Goal: Contribute content

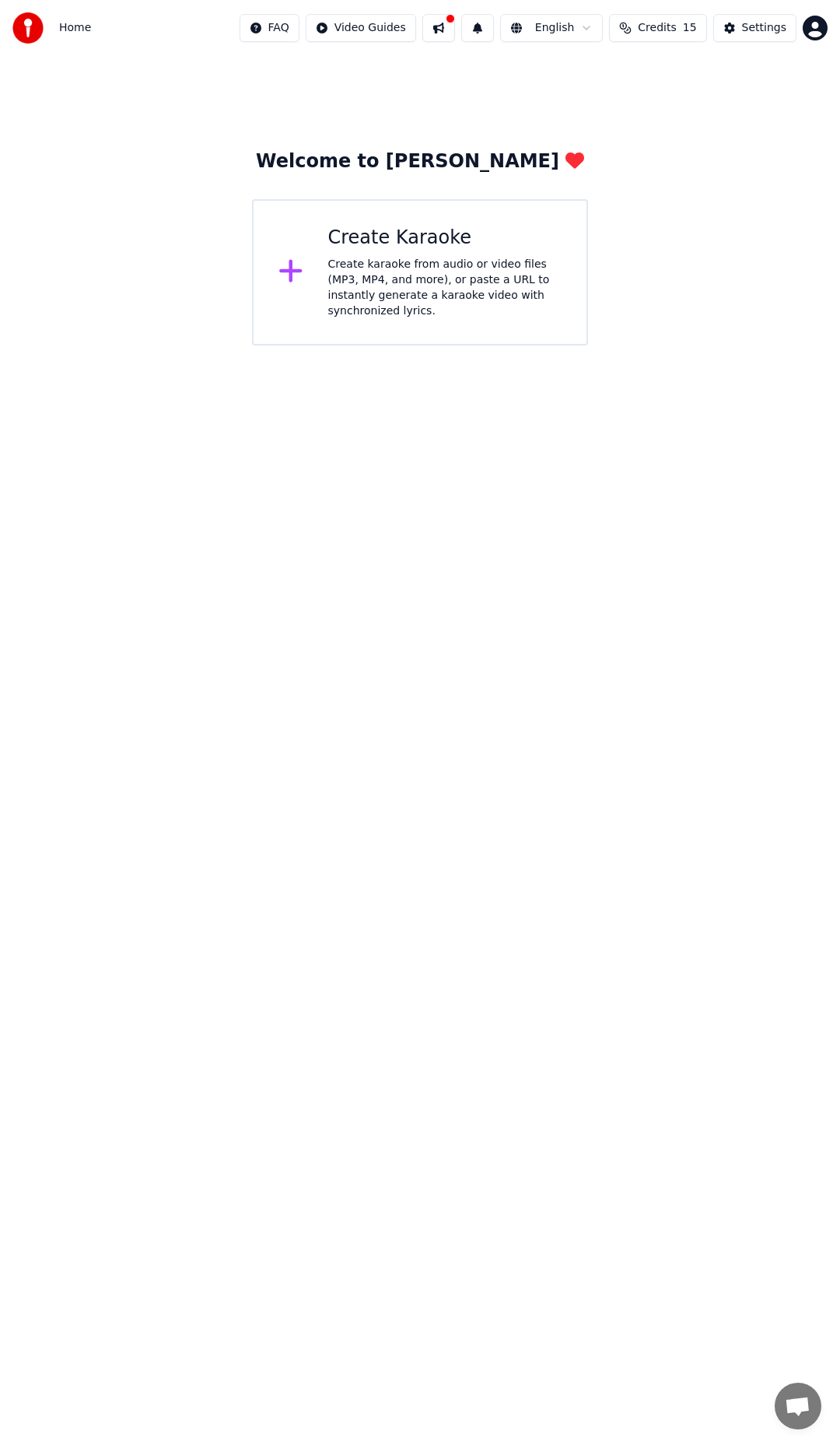
click at [290, 279] on icon at bounding box center [290, 271] width 23 height 23
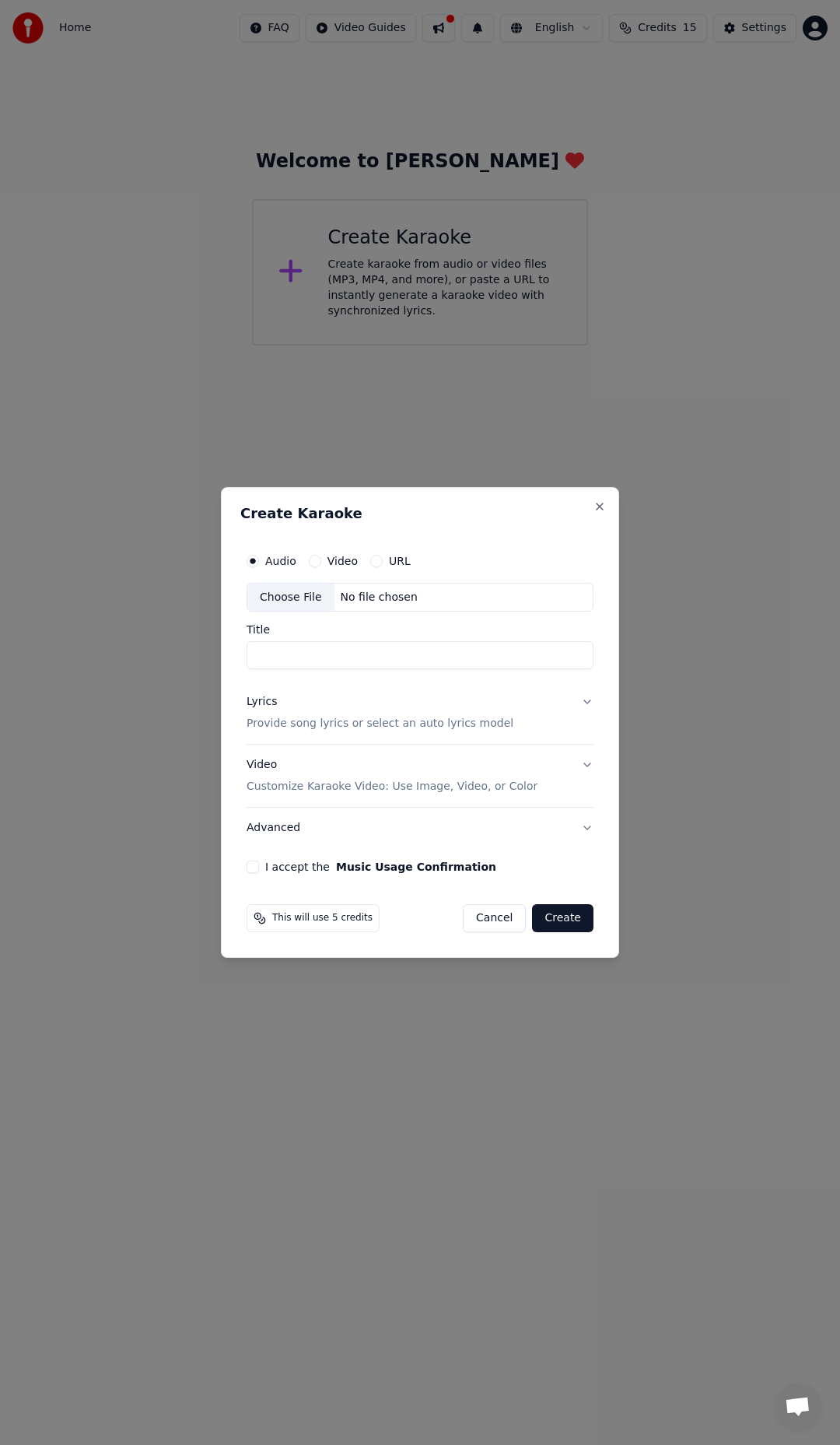
click at [319, 556] on div "Video" at bounding box center [333, 560] width 49 height 12
click at [315, 558] on button "Video" at bounding box center [314, 560] width 12 height 12
click at [289, 597] on div "Choose File" at bounding box center [291, 597] width 87 height 28
type input "**********"
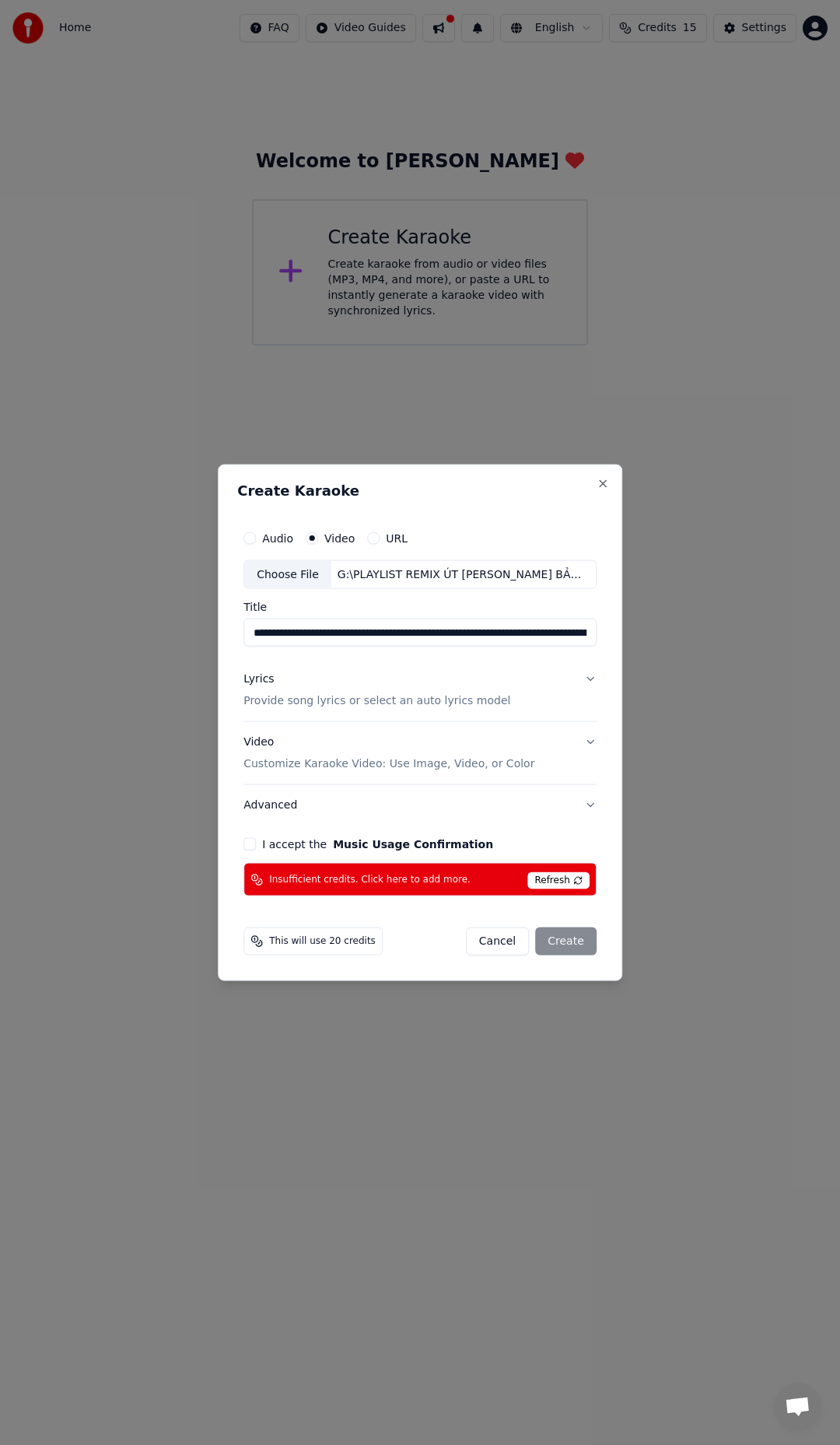
click at [249, 842] on button "I accept the Music Usage Confirmation" at bounding box center [249, 844] width 12 height 12
click at [572, 944] on div "Cancel Create" at bounding box center [531, 941] width 131 height 28
click at [554, 880] on span "Refresh" at bounding box center [558, 881] width 61 height 17
click at [584, 938] on div "Cancel Create" at bounding box center [531, 941] width 131 height 28
click at [568, 945] on div "Cancel Create" at bounding box center [531, 941] width 131 height 28
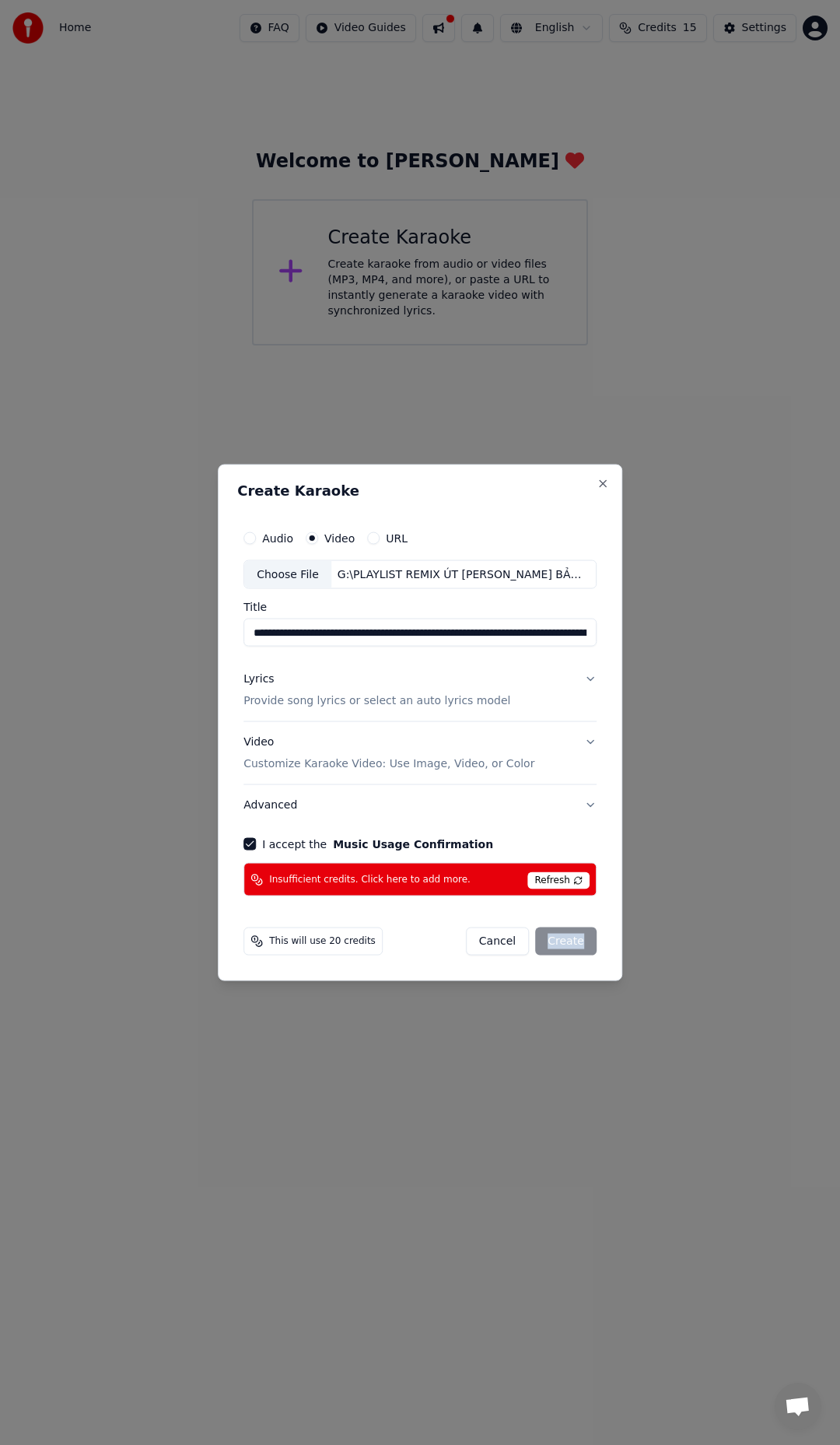
click at [568, 945] on div "Cancel Create" at bounding box center [531, 941] width 131 height 28
click at [340, 952] on div "This will use 20 credits" at bounding box center [313, 941] width 139 height 28
click at [343, 944] on span "This will use 20 credits" at bounding box center [322, 941] width 107 height 12
click at [343, 943] on span "This will use 20 credits" at bounding box center [322, 941] width 107 height 12
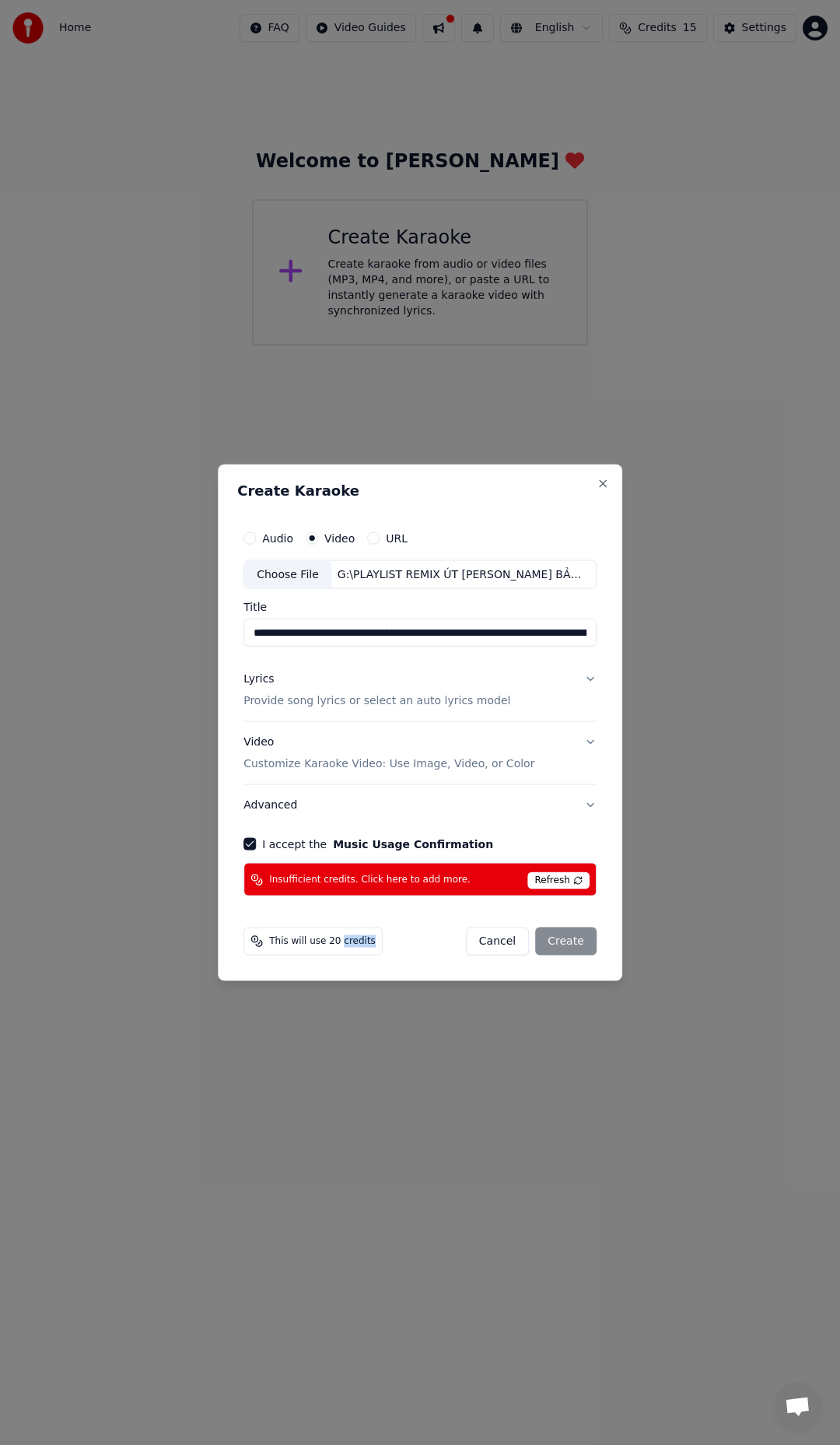
click at [354, 940] on span "This will use 20 credits" at bounding box center [322, 941] width 107 height 12
click at [514, 939] on button "Cancel" at bounding box center [498, 941] width 63 height 28
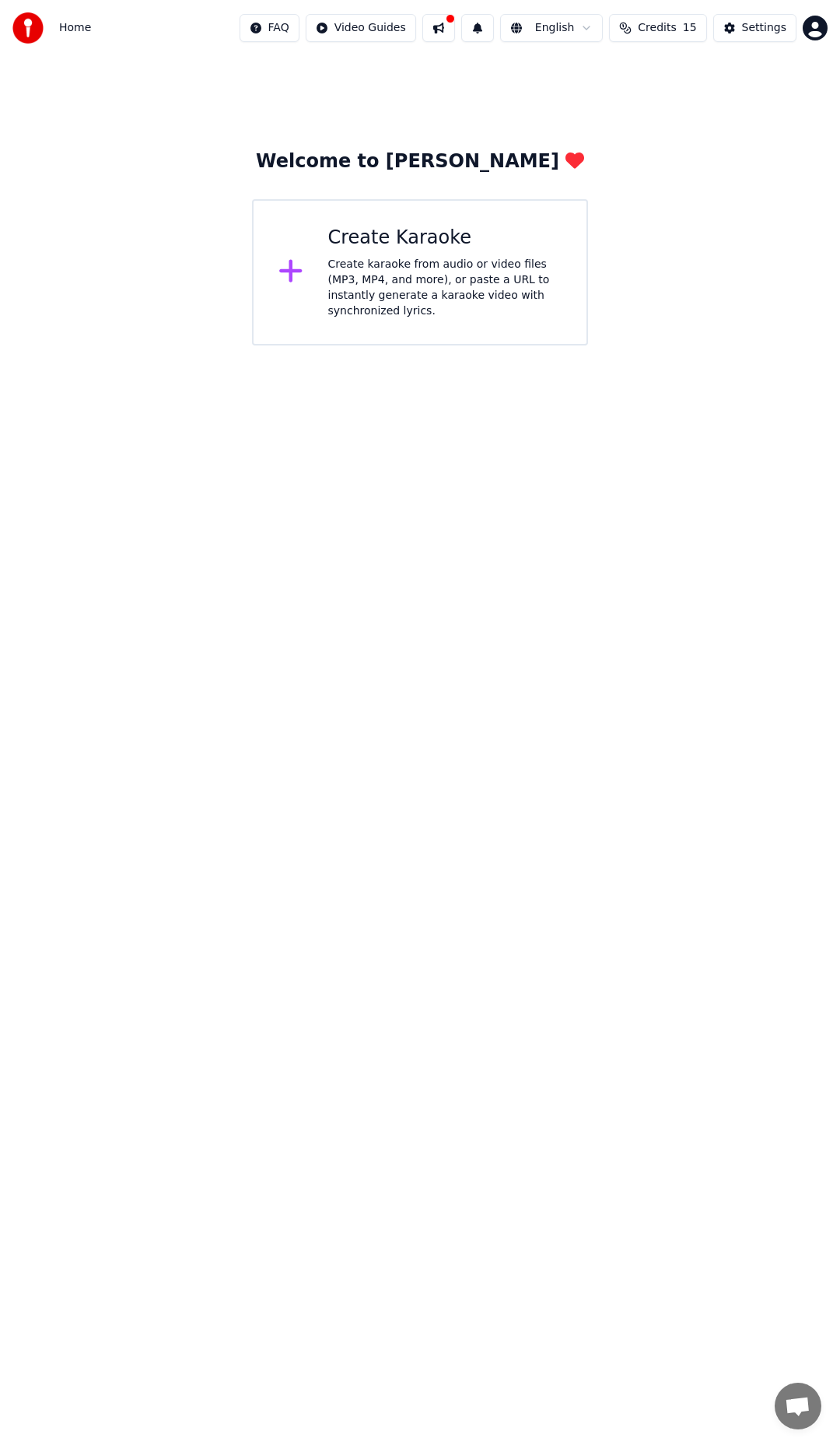
click at [387, 31] on html "Home FAQ Video Guides English Credits 15 Settings Welcome to Youka Create Karao…" at bounding box center [420, 173] width 840 height 346
drag, startPoint x: 571, startPoint y: 128, endPoint x: 611, endPoint y: 92, distance: 53.8
click at [574, 129] on html "Home FAQ Video Guides English Credits 15 Settings Welcome to Youka Create Karao…" at bounding box center [420, 173] width 840 height 346
click at [778, 28] on div "Settings" at bounding box center [764, 27] width 44 height 15
